Goal: Task Accomplishment & Management: Manage account settings

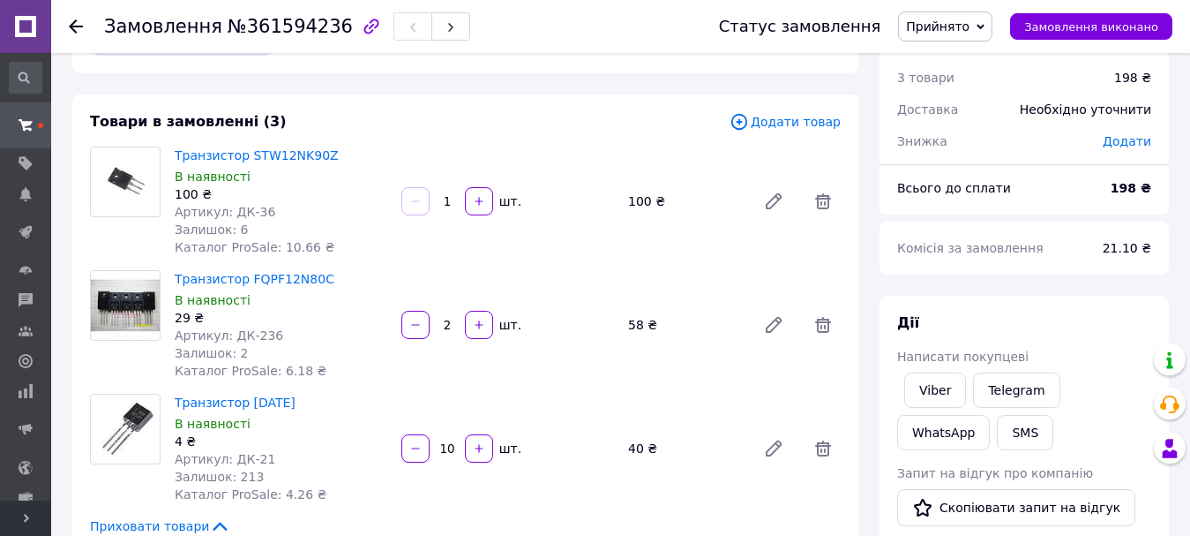
scroll to position [88, 0]
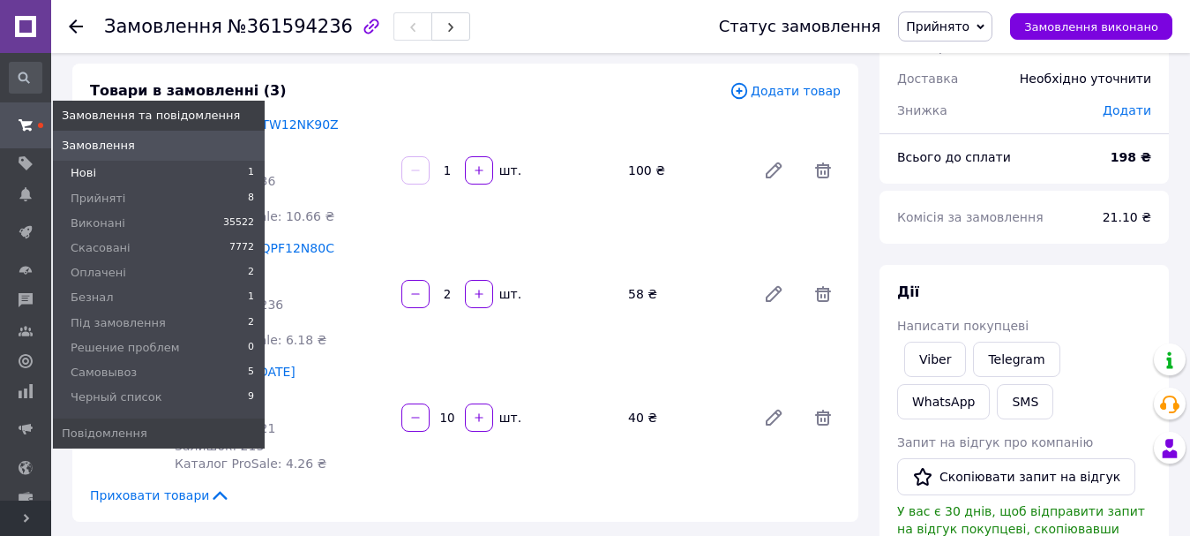
click at [87, 171] on span "Нові" at bounding box center [84, 173] width 26 height 16
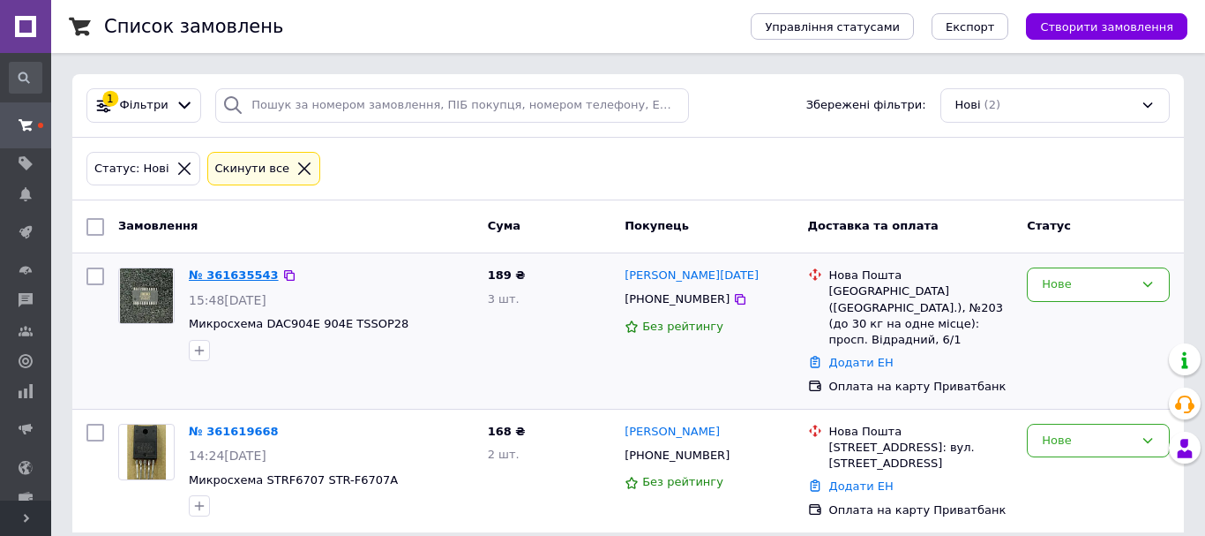
click at [220, 273] on link "№ 361635543" at bounding box center [234, 274] width 90 height 13
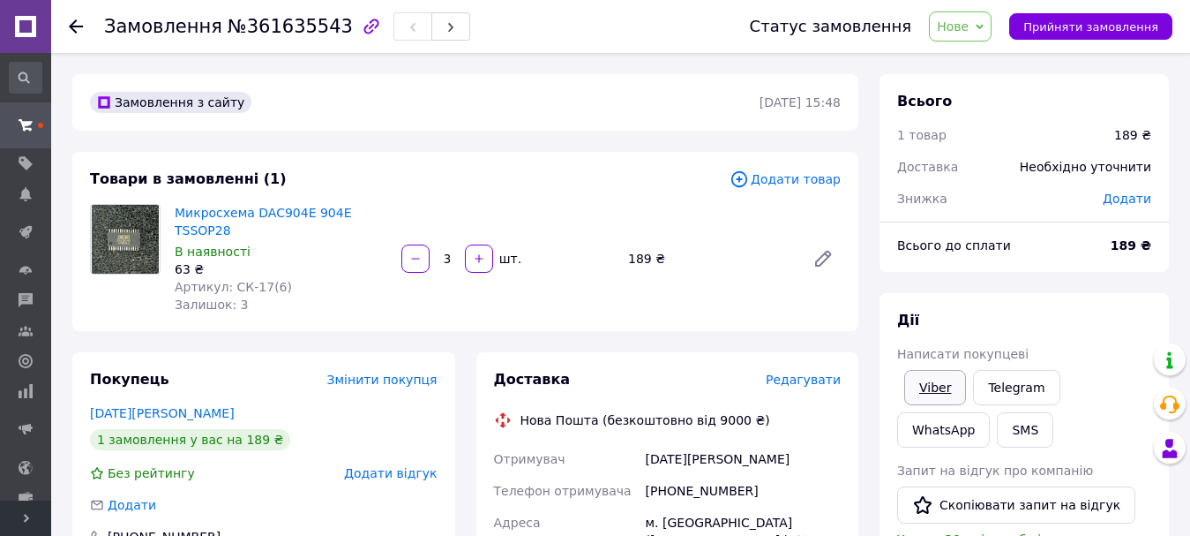
click at [931, 382] on link "Viber" at bounding box center [935, 387] width 62 height 35
click at [1128, 18] on button "Прийняти замовлення" at bounding box center [1090, 26] width 163 height 26
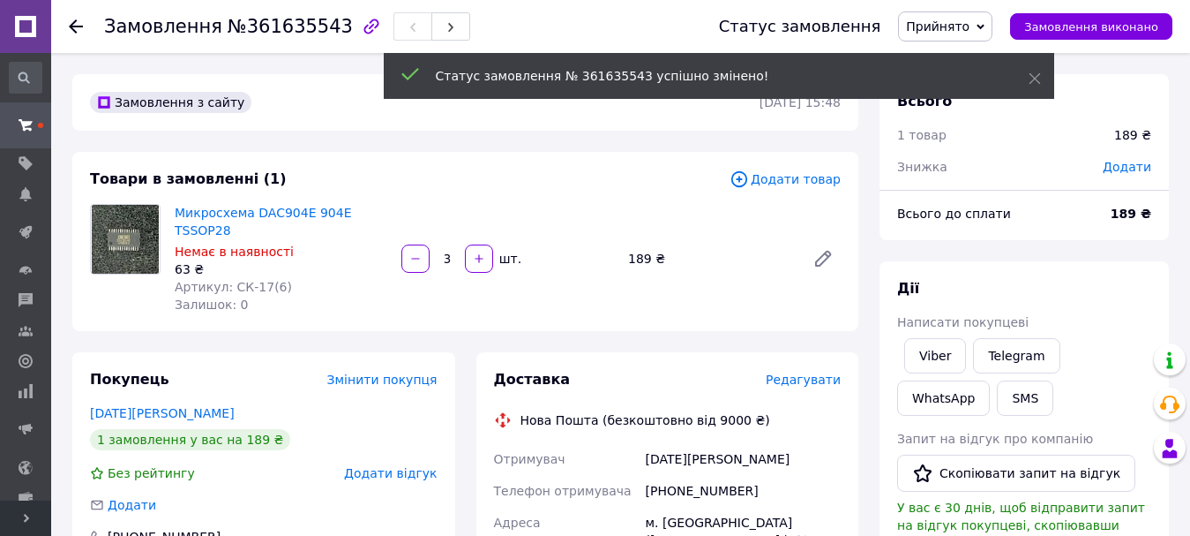
click at [79, 22] on icon at bounding box center [76, 26] width 14 height 14
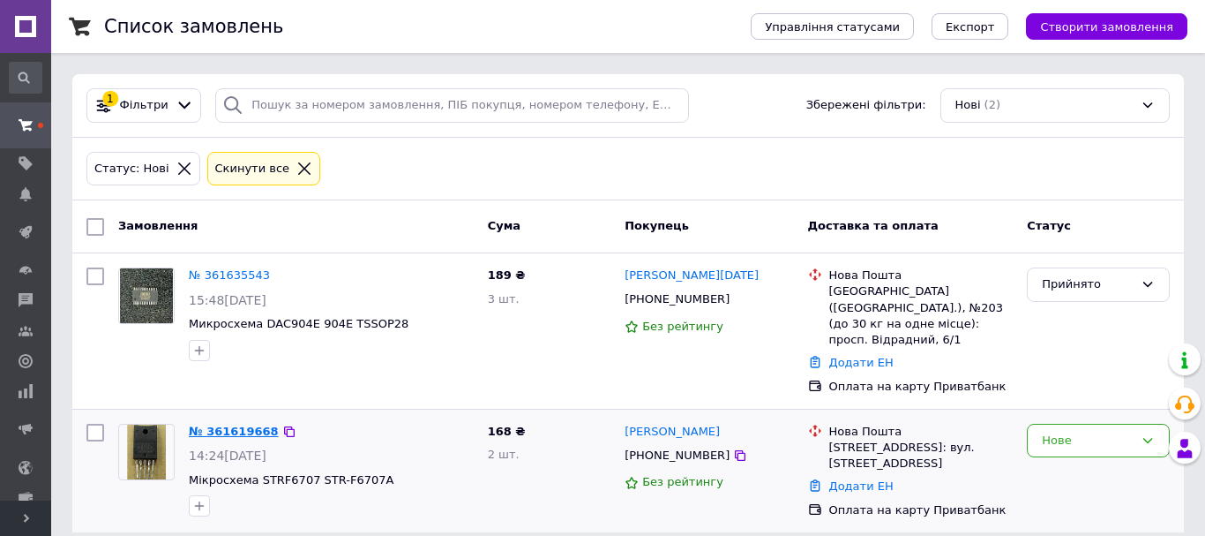
click at [207, 424] on link "№ 361619668" at bounding box center [234, 430] width 90 height 13
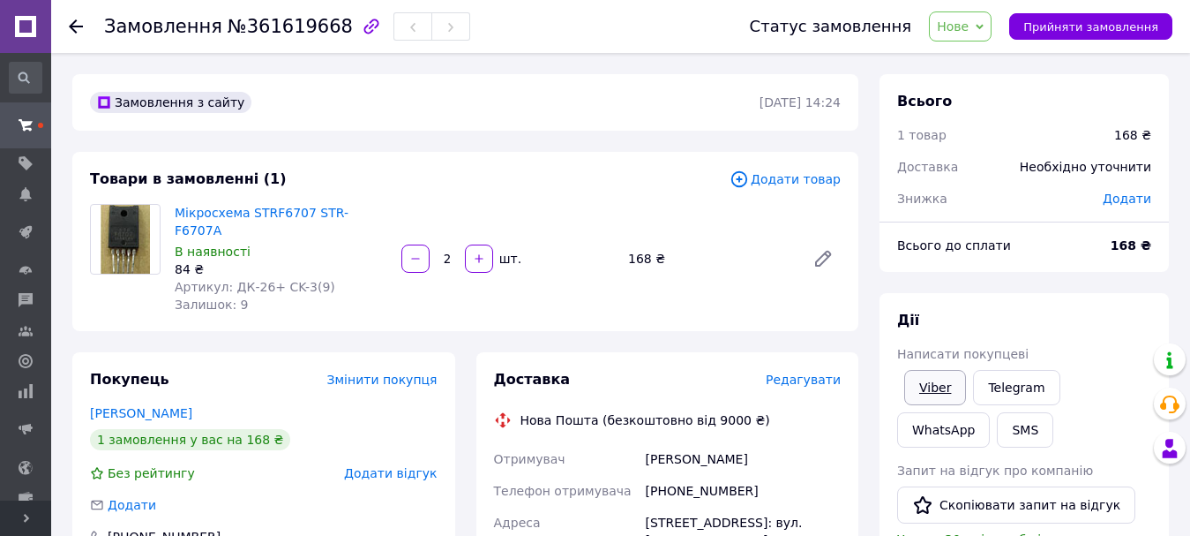
click at [936, 381] on link "Viber" at bounding box center [935, 387] width 62 height 35
click at [1118, 20] on span "Прийняти замовлення" at bounding box center [1090, 26] width 135 height 13
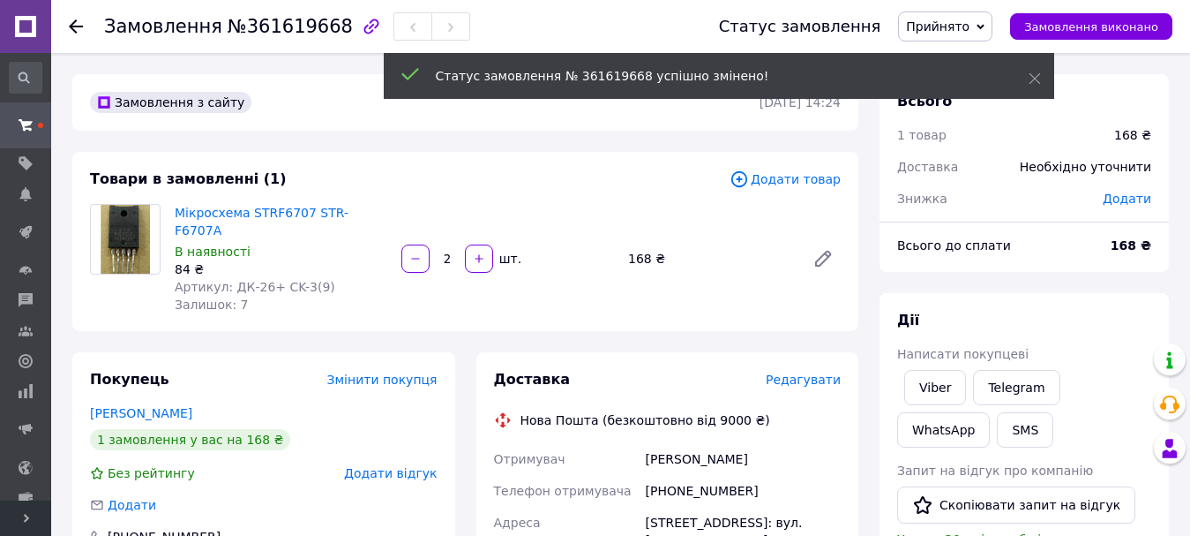
click at [71, 32] on icon at bounding box center [76, 26] width 14 height 14
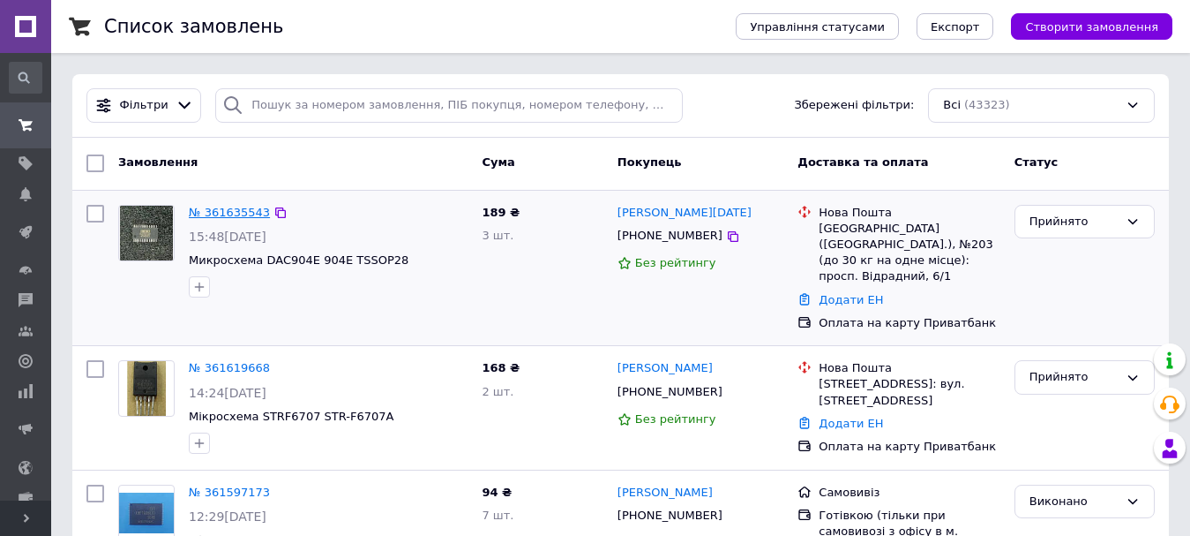
click at [234, 209] on link "№ 361635543" at bounding box center [229, 212] width 81 height 13
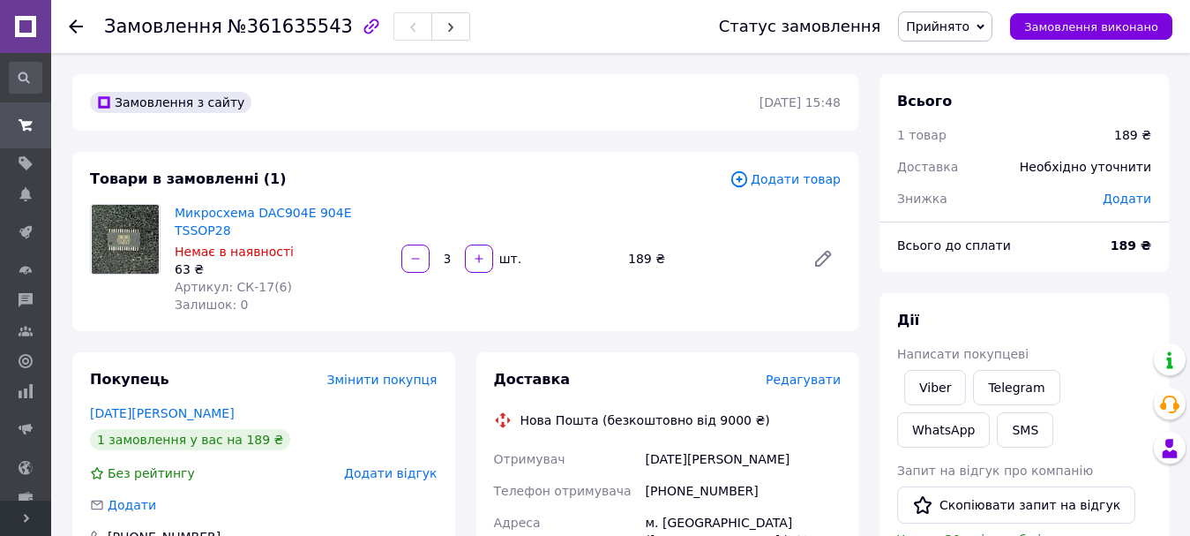
click at [935, 382] on link "Viber" at bounding box center [935, 387] width 62 height 35
drag, startPoint x: 1107, startPoint y: 271, endPoint x: 1087, endPoint y: 285, distance: 24.7
click at [1109, 271] on div "Всього до сплати 189 ₴" at bounding box center [1024, 253] width 289 height 35
click at [924, 385] on link "Viber" at bounding box center [935, 387] width 62 height 35
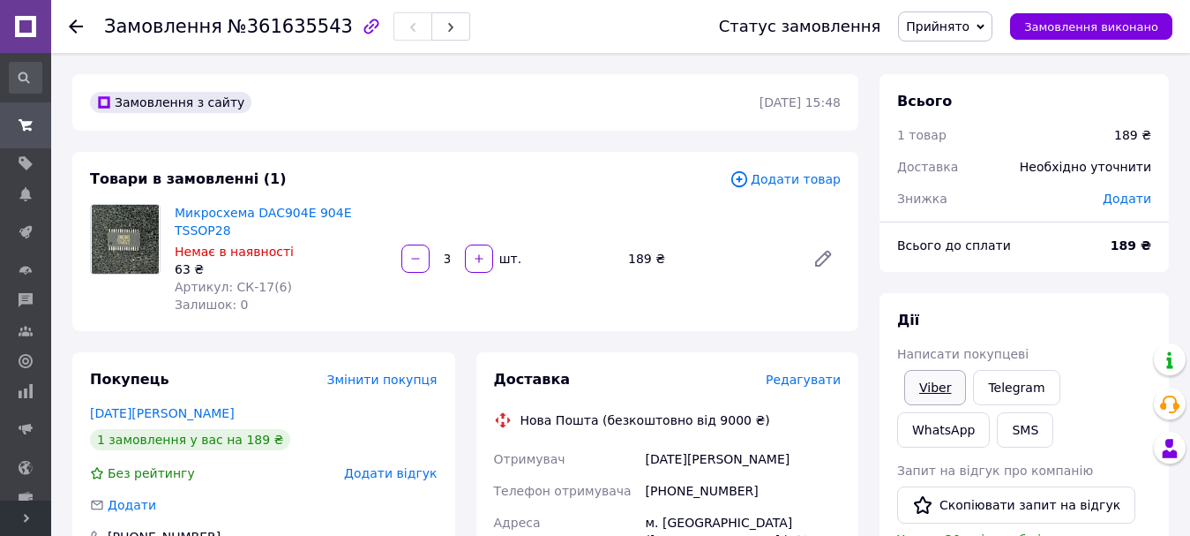
click at [924, 385] on link "Viber" at bounding box center [935, 387] width 62 height 35
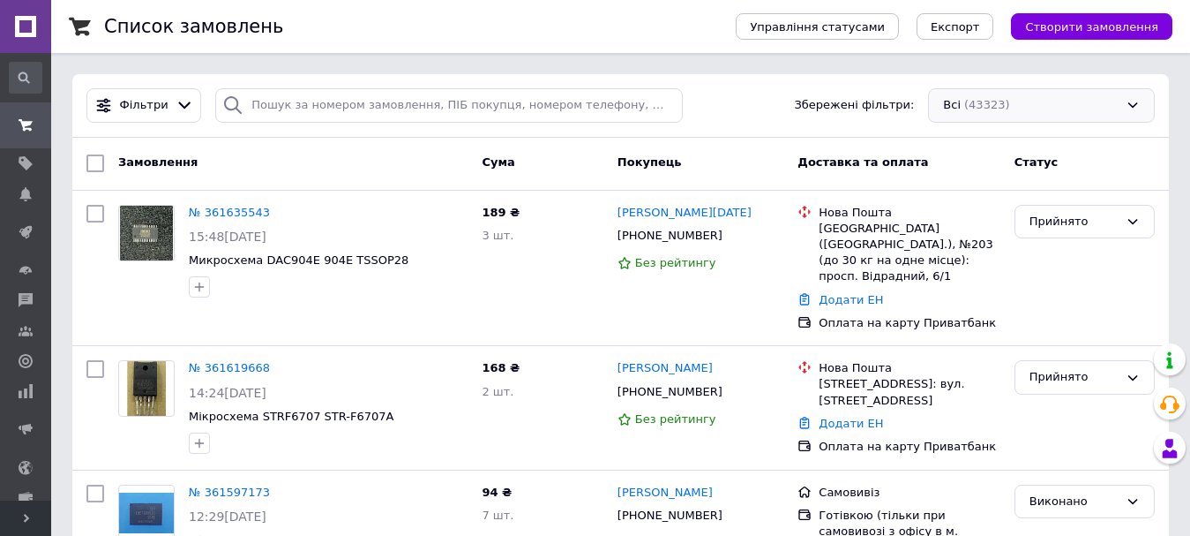
click at [999, 109] on div "Всі (43323)" at bounding box center [1041, 105] width 227 height 34
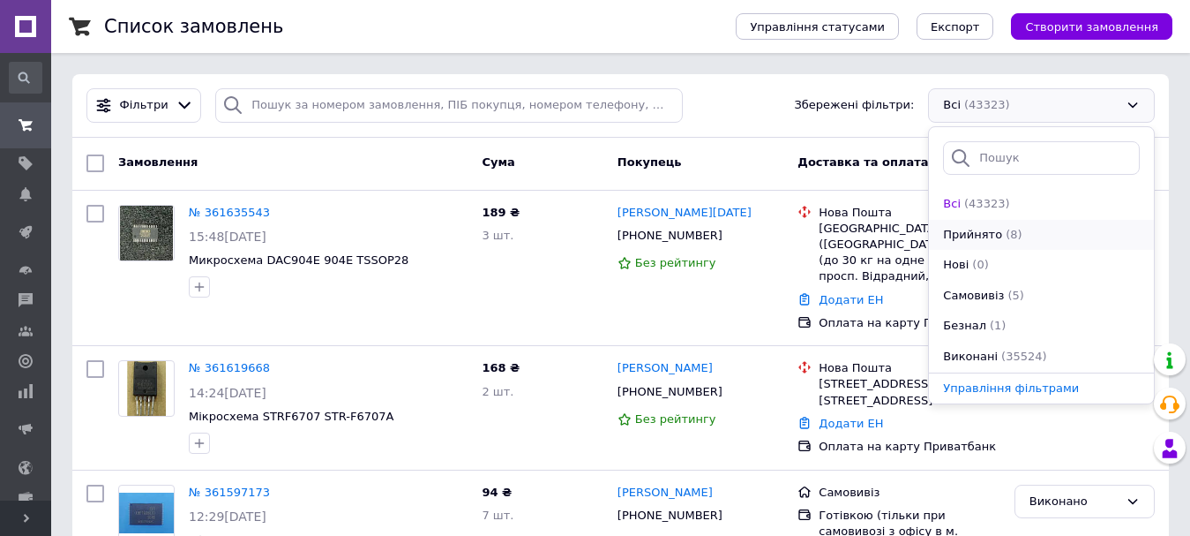
click at [980, 242] on span "Прийнято" at bounding box center [972, 235] width 59 height 17
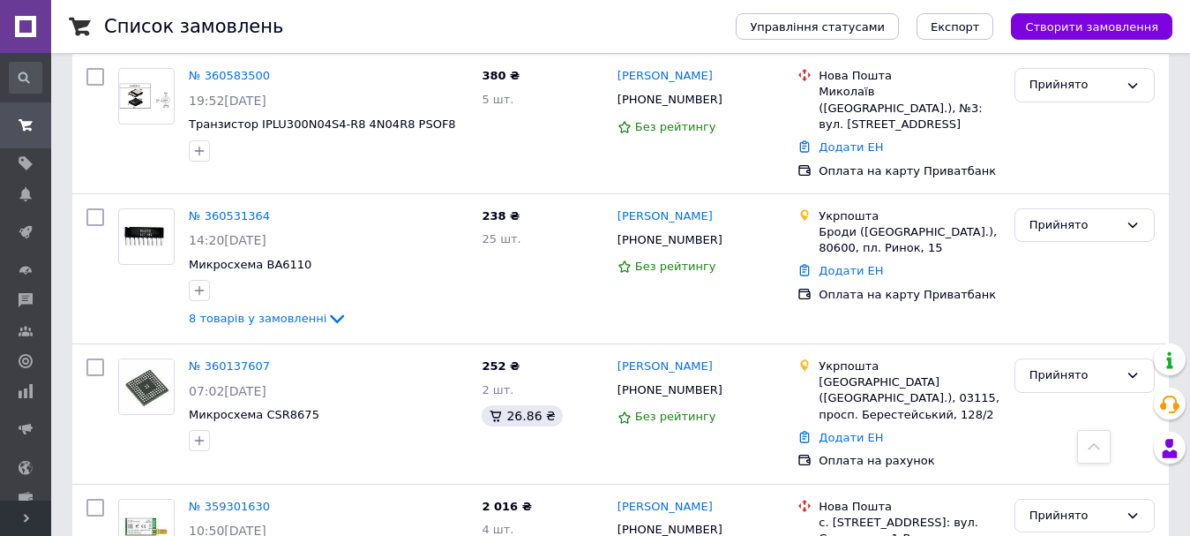
scroll to position [782, 0]
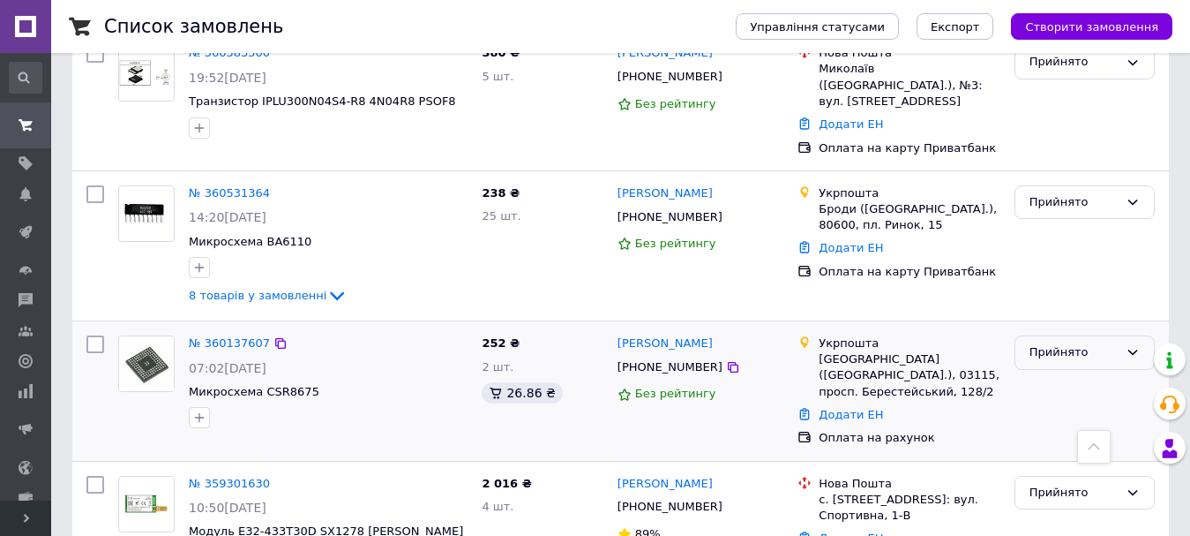
click at [1063, 343] on div "Прийнято" at bounding box center [1074, 352] width 89 height 19
click at [236, 336] on link "№ 360137607" at bounding box center [229, 342] width 81 height 13
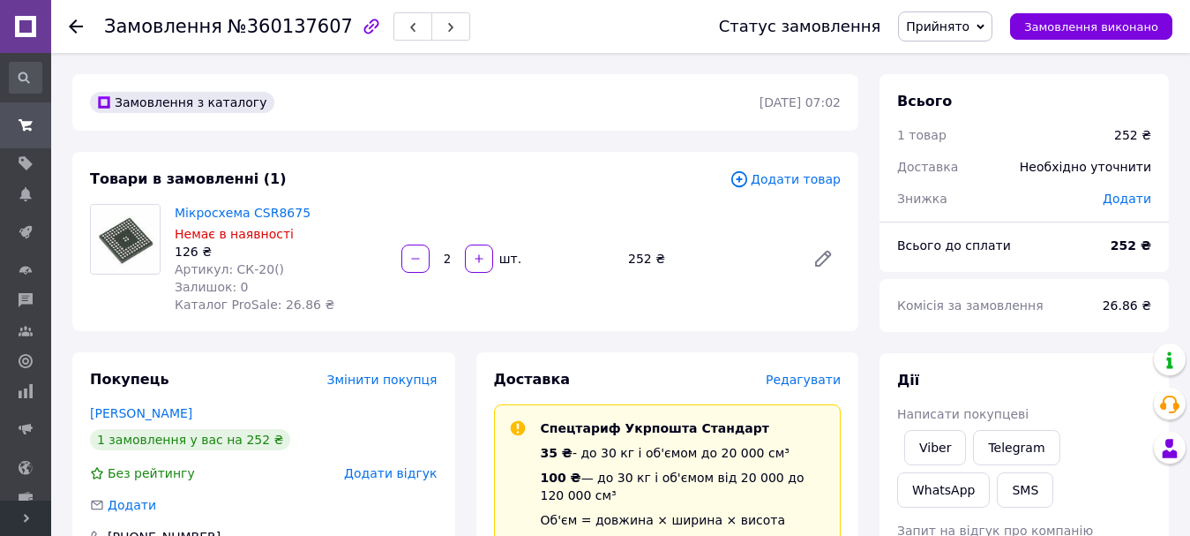
click at [988, 32] on span "Прийнято" at bounding box center [945, 26] width 94 height 30
click at [992, 87] on li "Скасовано" at bounding box center [962, 88] width 127 height 26
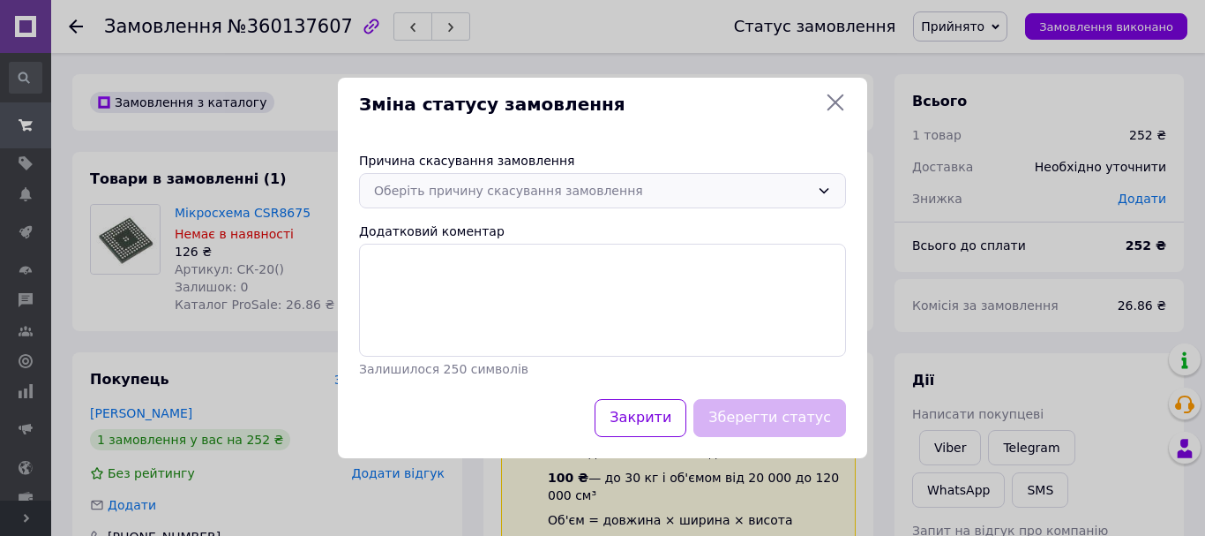
click at [666, 194] on div "Оберіть причину скасування замовлення" at bounding box center [592, 190] width 436 height 19
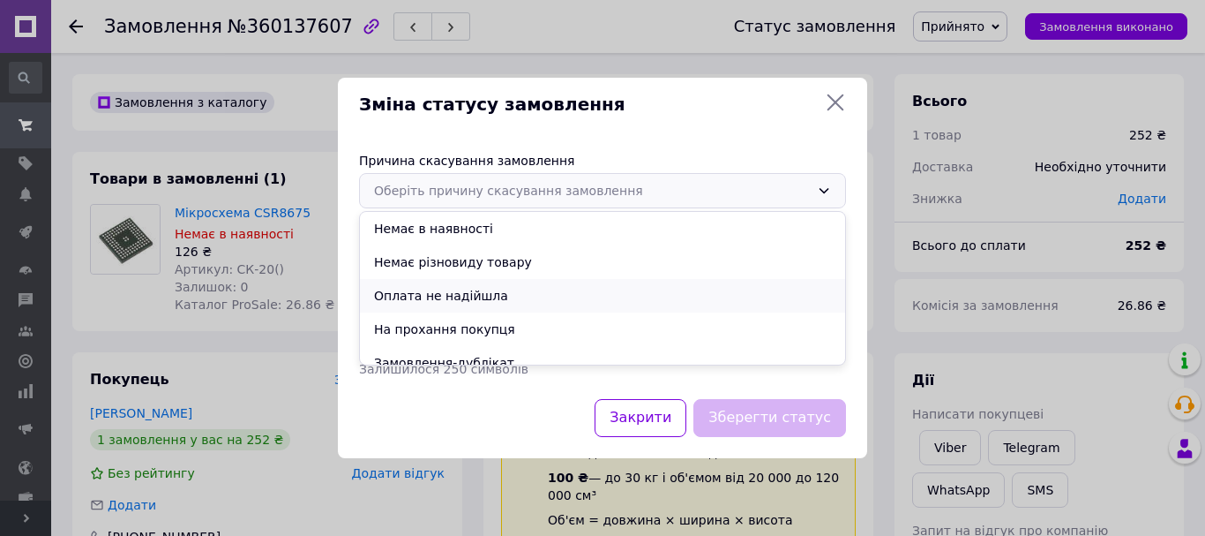
click at [524, 301] on li "Оплата не надійшла" at bounding box center [602, 296] width 485 height 34
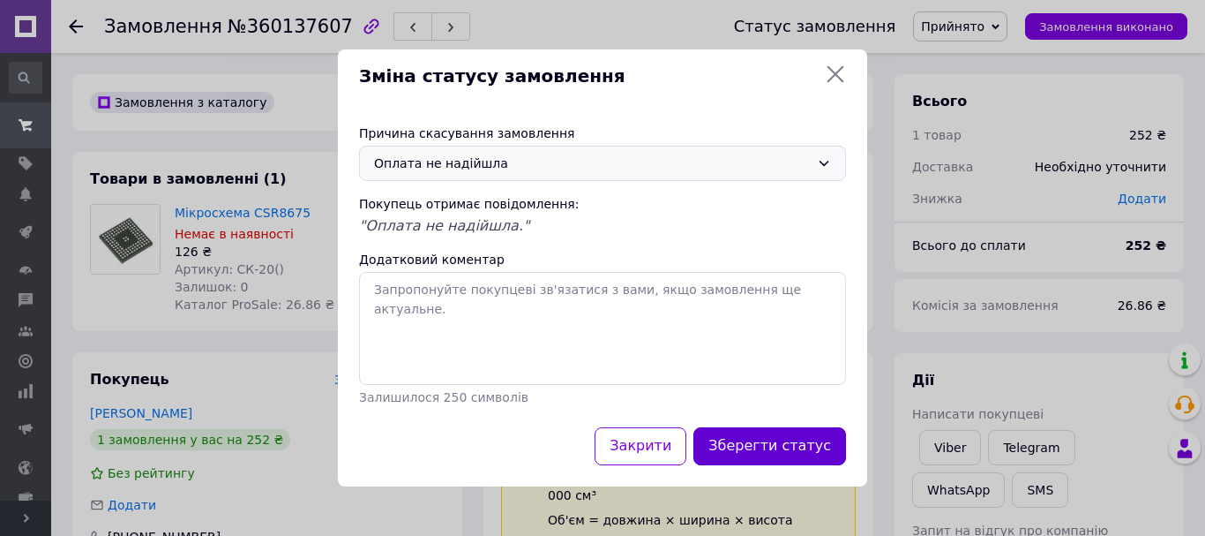
click at [801, 436] on button "Зберегти статус" at bounding box center [769, 446] width 153 height 38
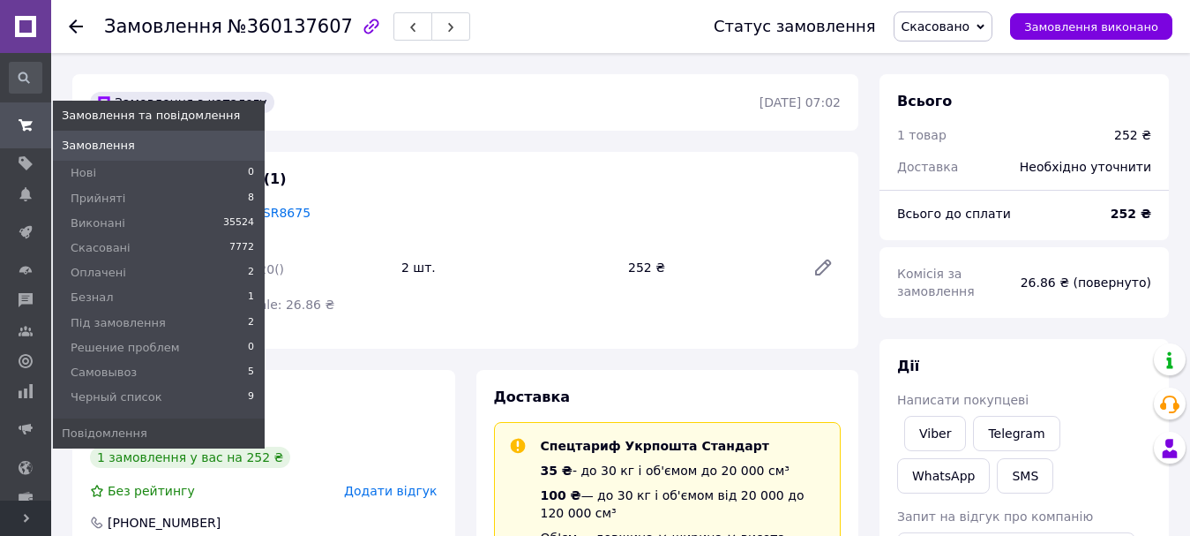
click at [102, 143] on span "Замовлення" at bounding box center [98, 146] width 73 height 16
